Goal: Task Accomplishment & Management: Manage account settings

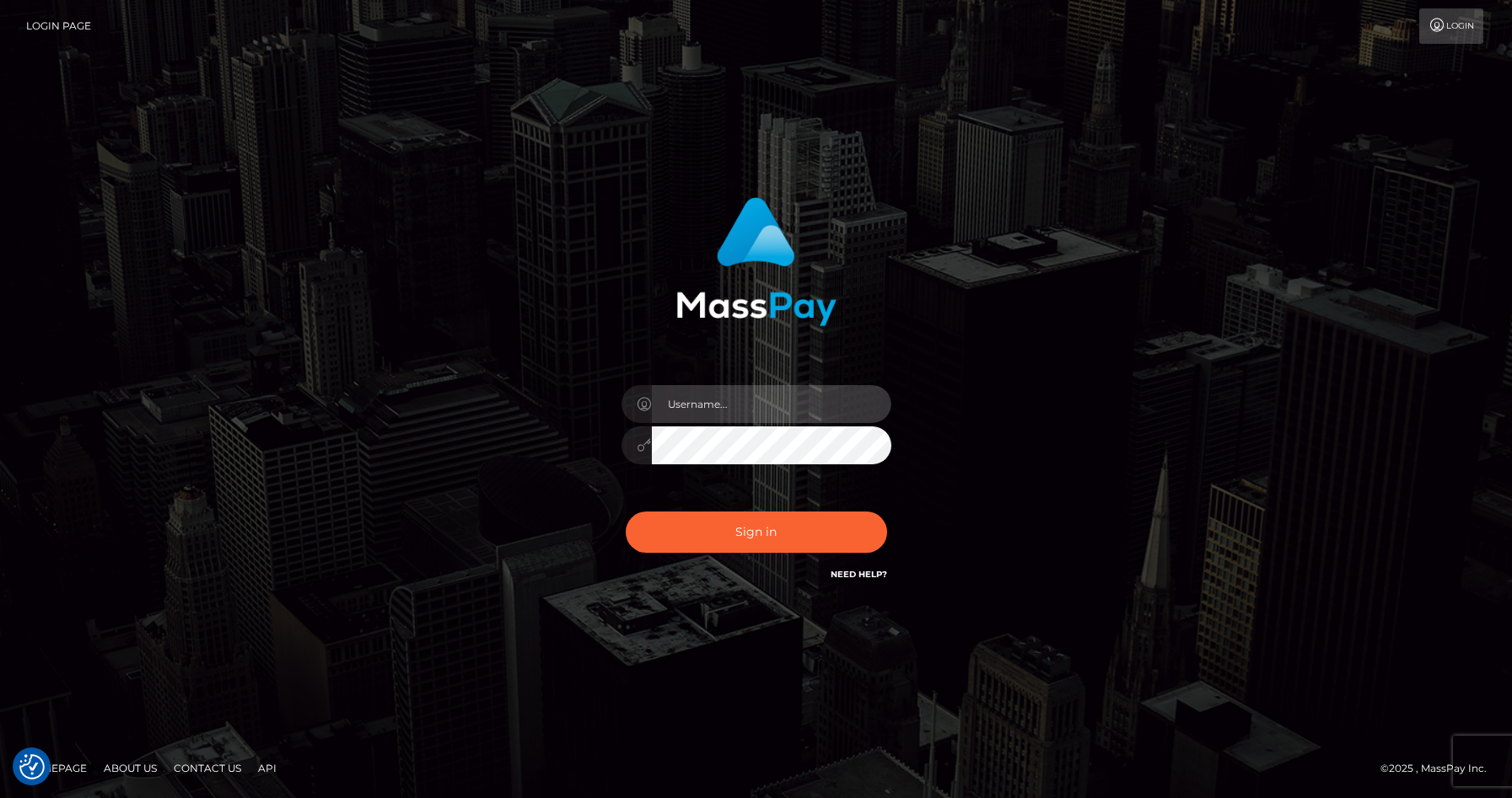
click at [671, 388] on input "text" at bounding box center [771, 404] width 240 height 38
type input "fitfindom@nattyfierros.ca"
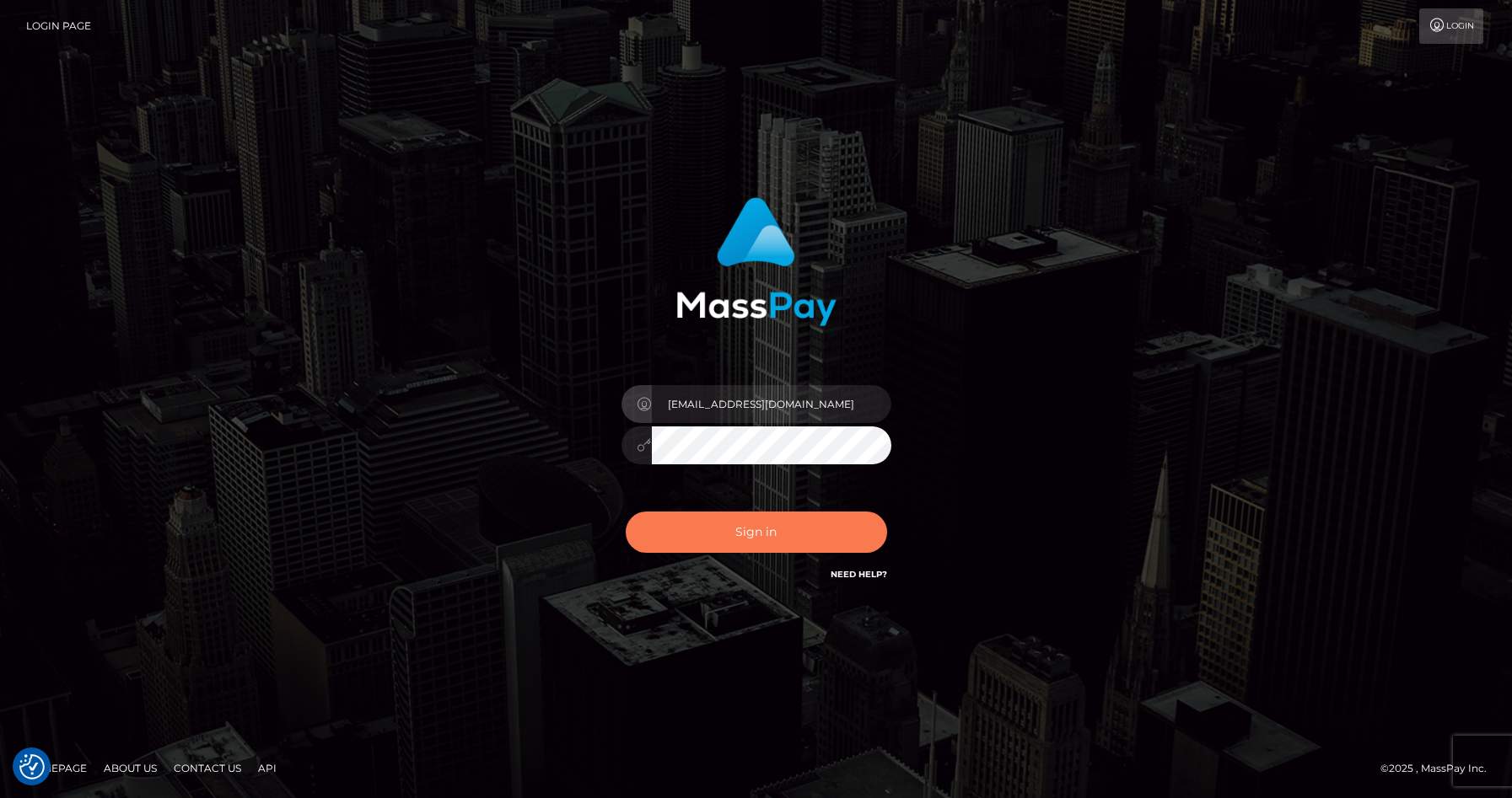
click at [720, 535] on button "Sign in" at bounding box center [756, 531] width 262 height 41
